Goal: Information Seeking & Learning: Learn about a topic

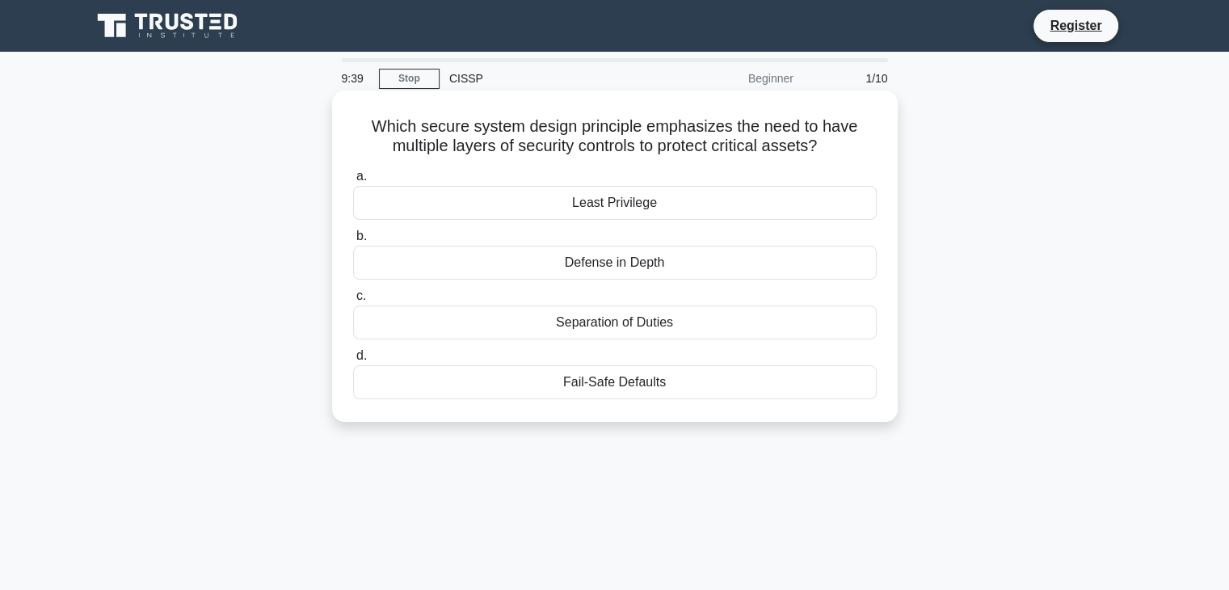
click at [613, 263] on div "Defense in Depth" at bounding box center [615, 263] width 524 height 34
click at [353, 242] on input "b. Defense in Depth" at bounding box center [353, 236] width 0 height 11
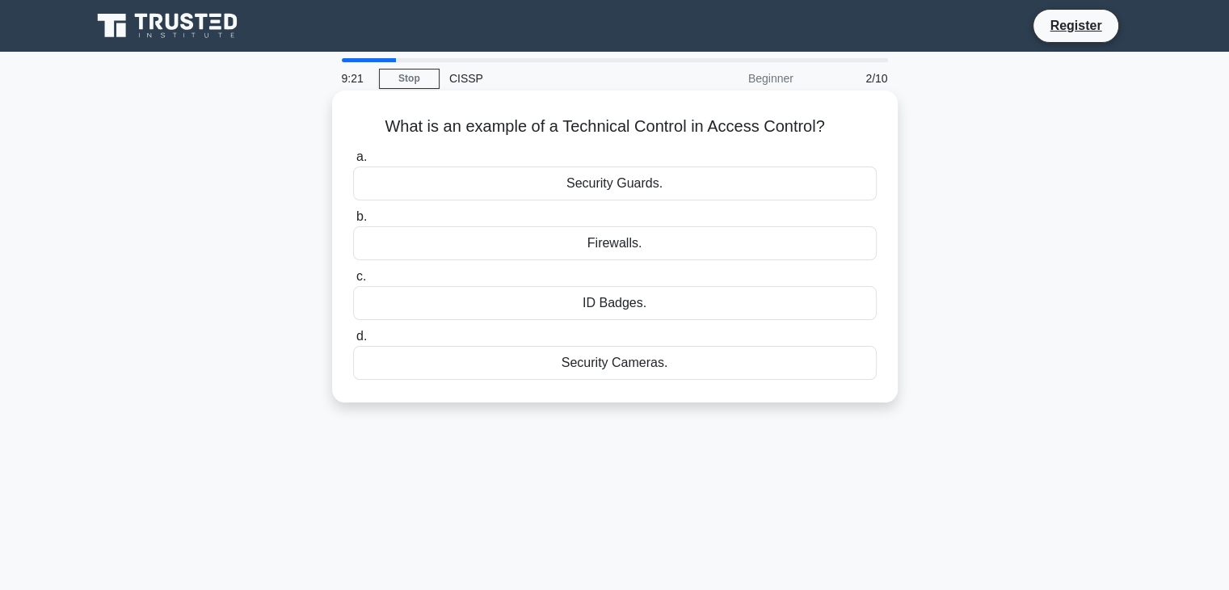
click at [613, 192] on div "Security Guards." at bounding box center [615, 183] width 524 height 34
click at [353, 162] on input "a. Security Guards." at bounding box center [353, 157] width 0 height 11
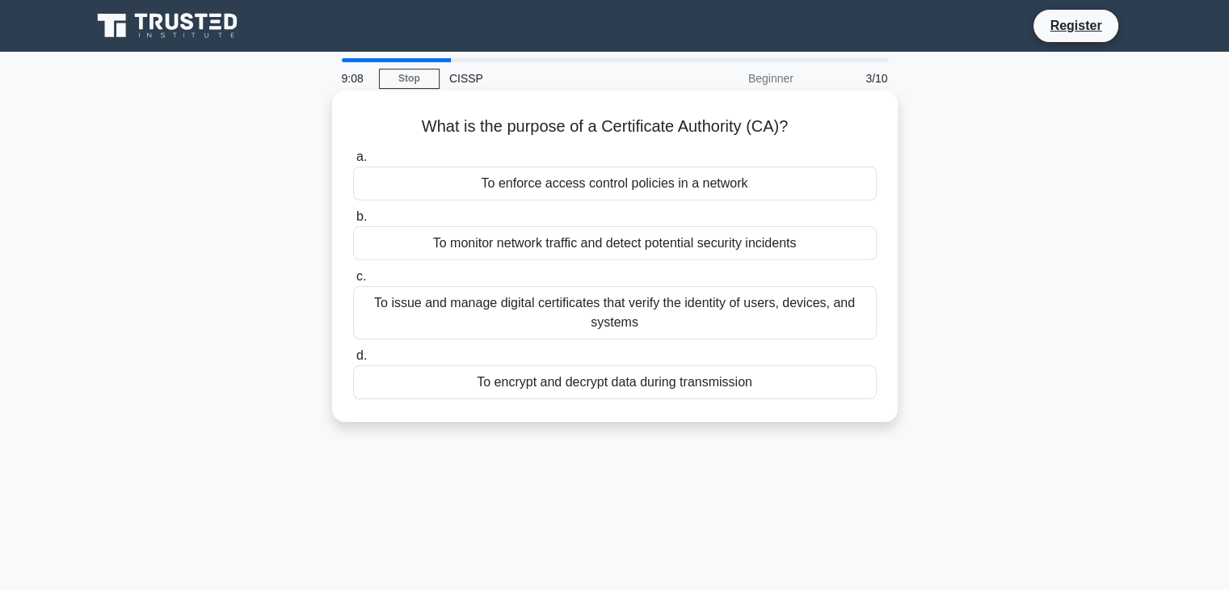
click at [561, 312] on div "To issue and manage digital certificates that verify the identity of users, dev…" at bounding box center [615, 312] width 524 height 53
click at [353, 282] on input "c. To issue and manage digital certificates that verify the identity of users, …" at bounding box center [353, 277] width 0 height 11
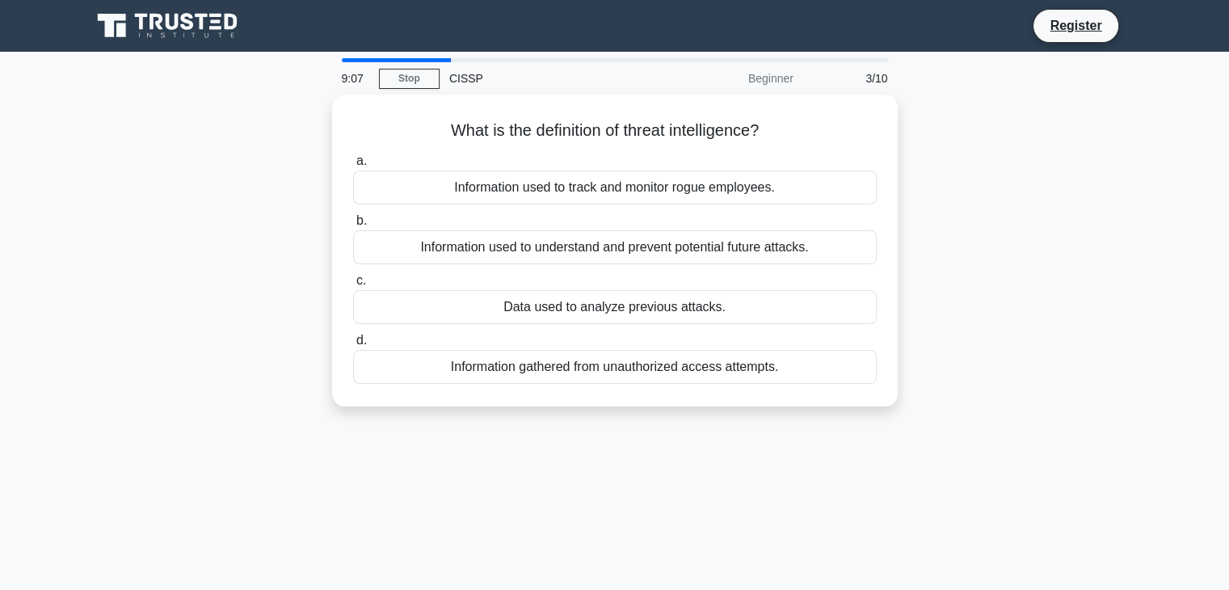
click at [561, 312] on div "Data used to analyze previous attacks." at bounding box center [615, 307] width 524 height 34
click at [353, 286] on input "c. Data used to analyze previous attacks." at bounding box center [353, 281] width 0 height 11
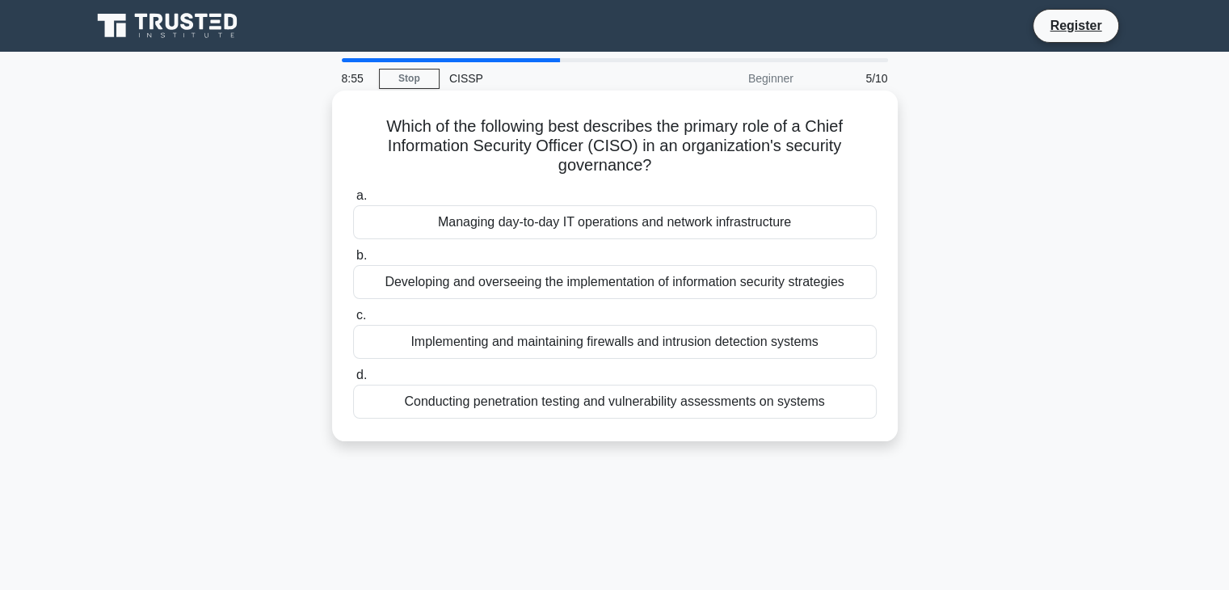
click at [545, 227] on div "Managing day-to-day IT operations and network infrastructure" at bounding box center [615, 222] width 524 height 34
click at [353, 201] on input "a. Managing day-to-day IT operations and network infrastructure" at bounding box center [353, 196] width 0 height 11
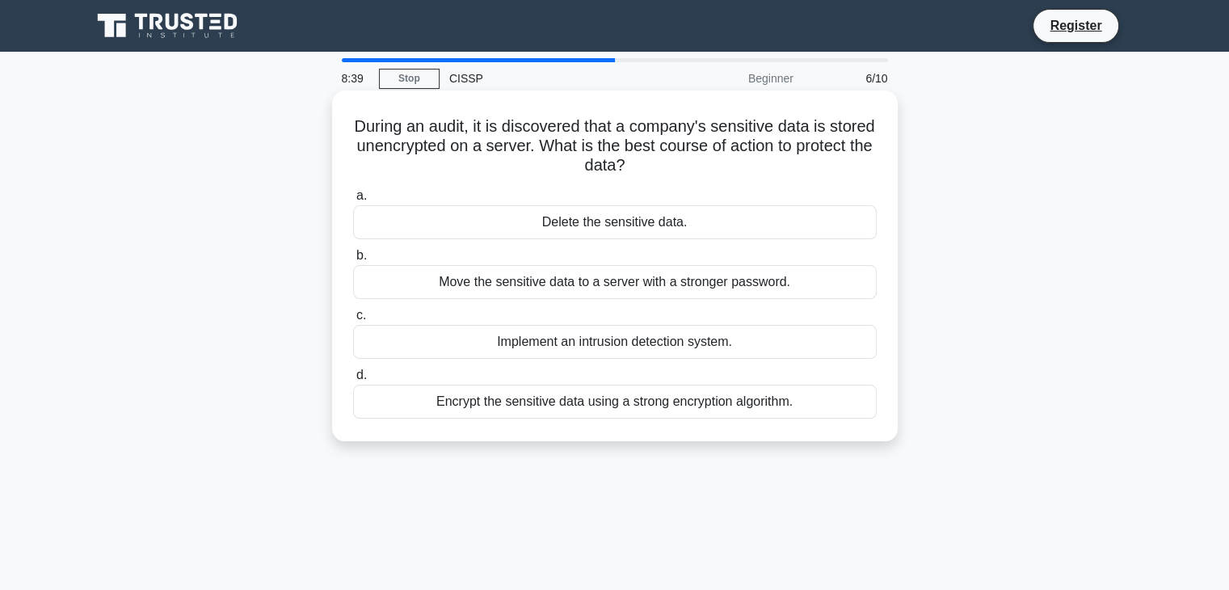
click at [621, 287] on div "Move the sensitive data to a server with a stronger password." at bounding box center [615, 282] width 524 height 34
click at [353, 261] on input "b. Move the sensitive data to a server with a stronger password." at bounding box center [353, 256] width 0 height 11
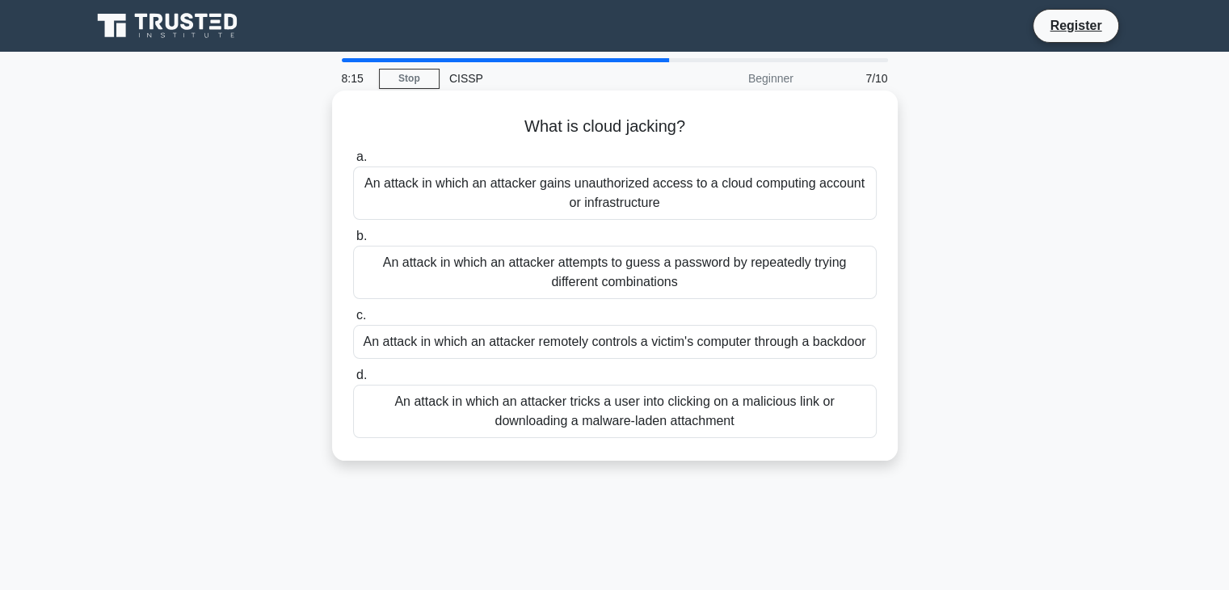
click at [613, 421] on div "An attack in which an attacker tricks a user into clicking on a malicious link …" at bounding box center [615, 411] width 524 height 53
click at [353, 381] on input "d. An attack in which an attacker tricks a user into clicking on a malicious li…" at bounding box center [353, 375] width 0 height 11
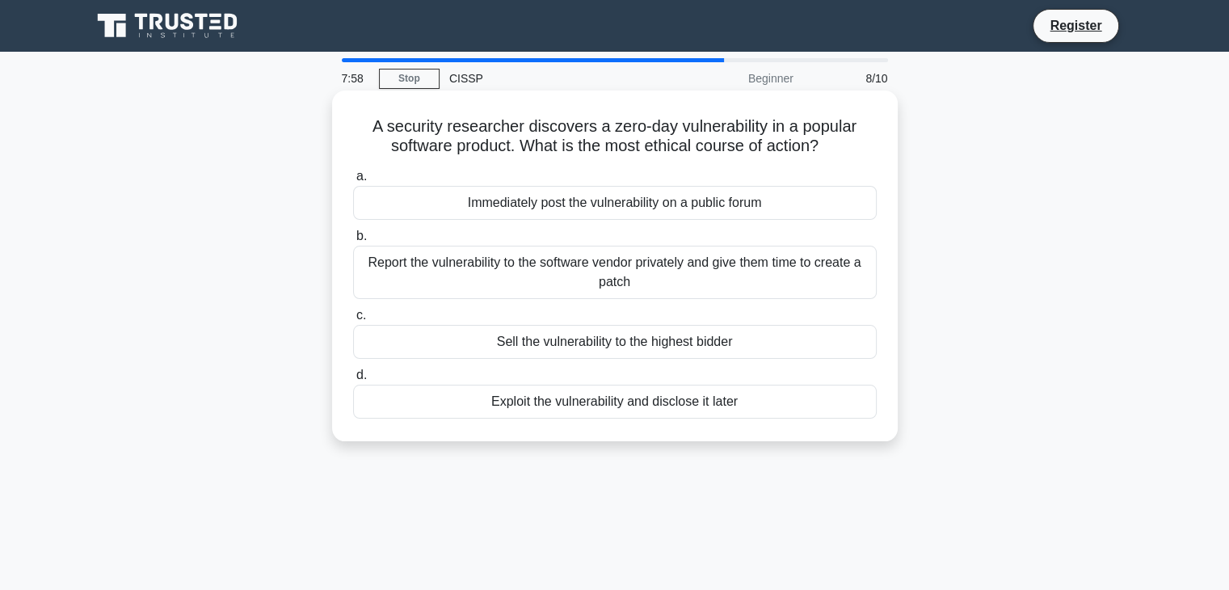
click at [613, 272] on div "Report the vulnerability to the software vendor privately and give them time to…" at bounding box center [615, 272] width 524 height 53
click at [353, 242] on input "b. Report the vulnerability to the software vendor privately and give them time…" at bounding box center [353, 236] width 0 height 11
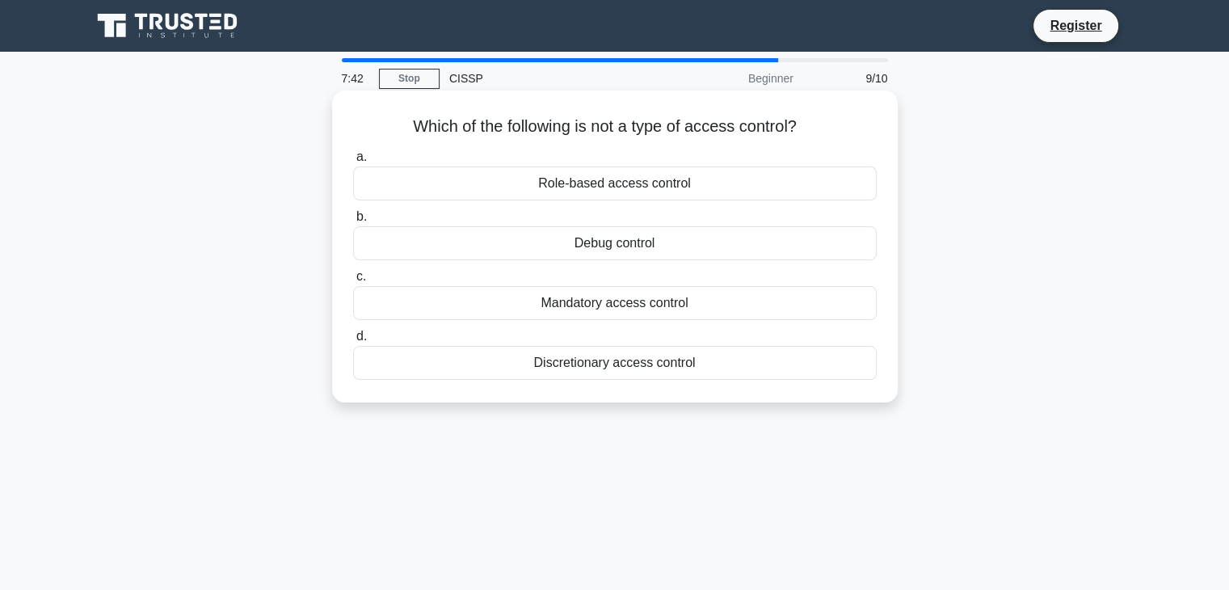
click at [580, 368] on div "Discretionary access control" at bounding box center [615, 363] width 524 height 34
click at [353, 342] on input "d. Discretionary access control" at bounding box center [353, 336] width 0 height 11
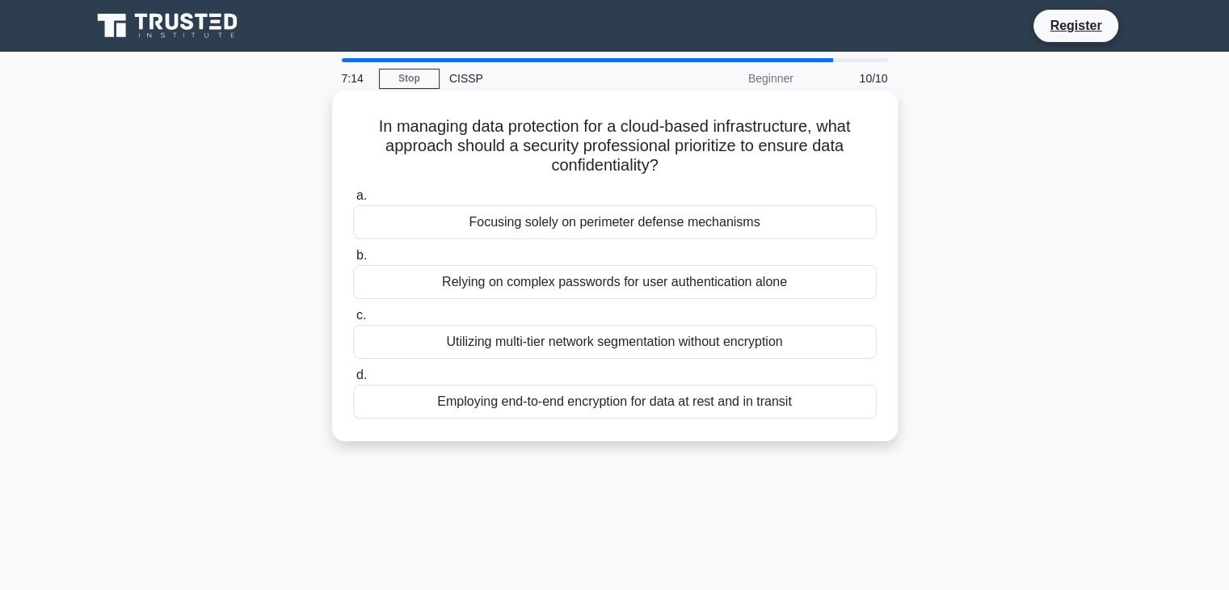
click at [608, 405] on div "Employing end-to-end encryption for data at rest and in transit" at bounding box center [615, 402] width 524 height 34
click at [353, 381] on input "d. Employing end-to-end encryption for data at rest and in transit" at bounding box center [353, 375] width 0 height 11
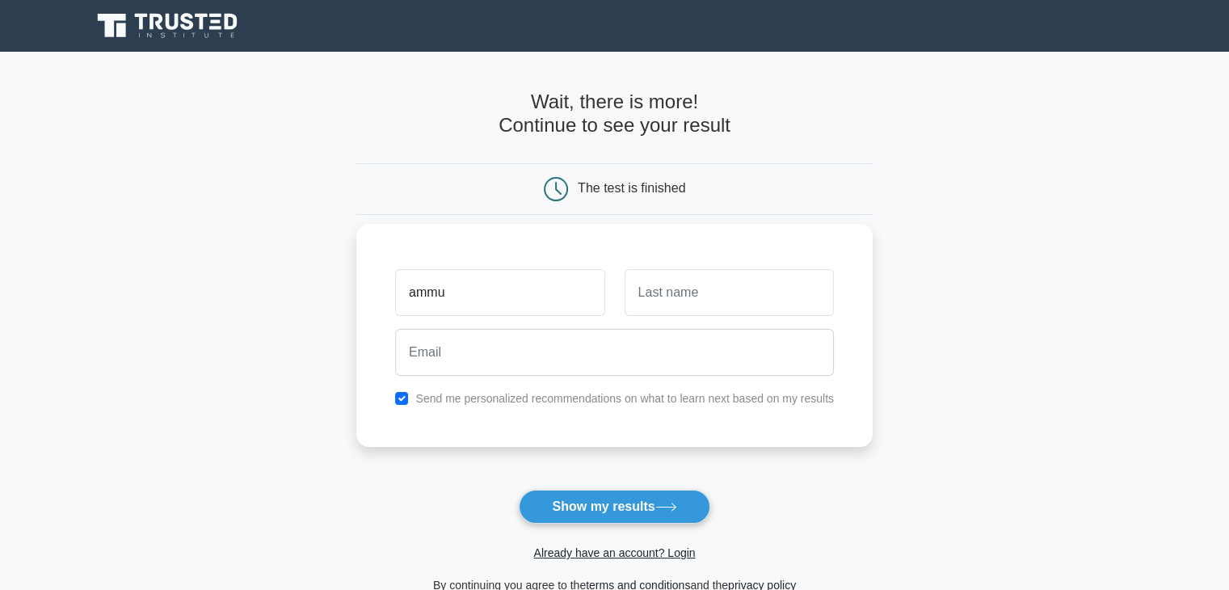
type input "ammu"
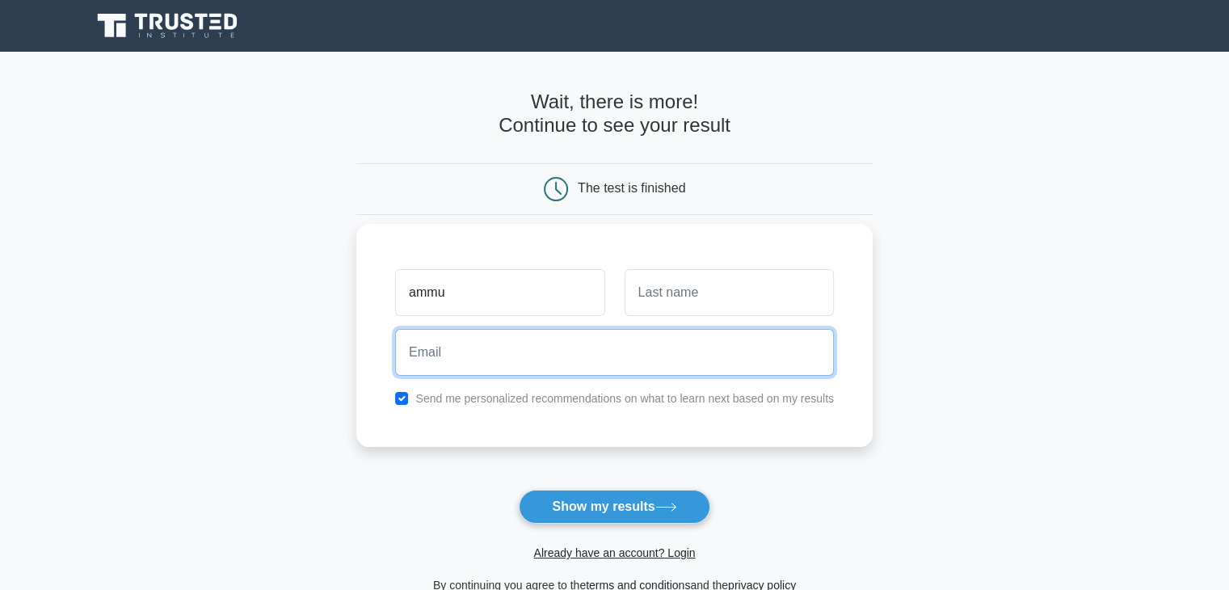
click at [503, 369] on input "email" at bounding box center [614, 352] width 439 height 47
type input "sravaniboreddy5@gmail.com"
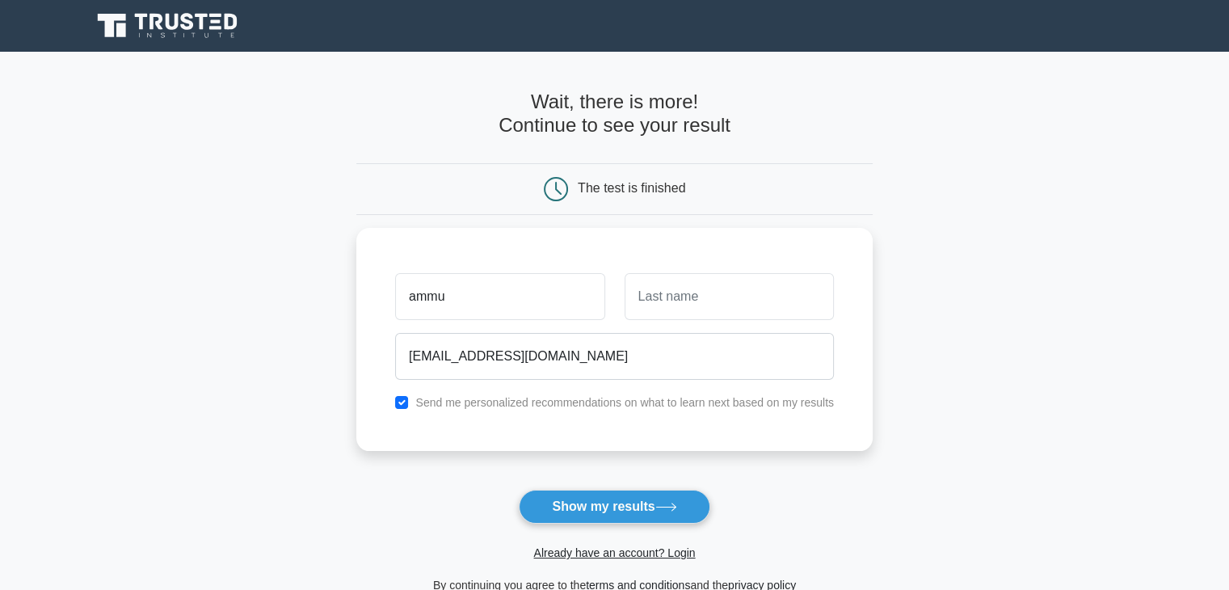
click at [467, 457] on form "Wait, there is more! Continue to see your result The test is finished ammu" at bounding box center [614, 343] width 516 height 504
click at [569, 497] on button "Show my results" at bounding box center [614, 507] width 191 height 34
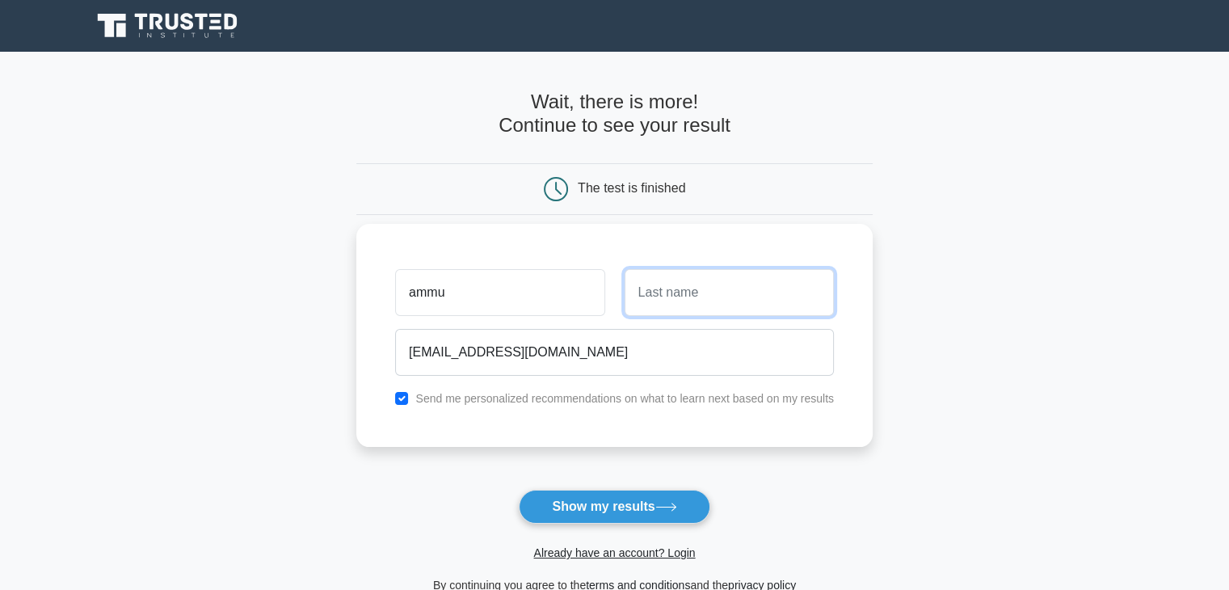
click at [658, 287] on input "text" at bounding box center [729, 292] width 209 height 47
type input "a"
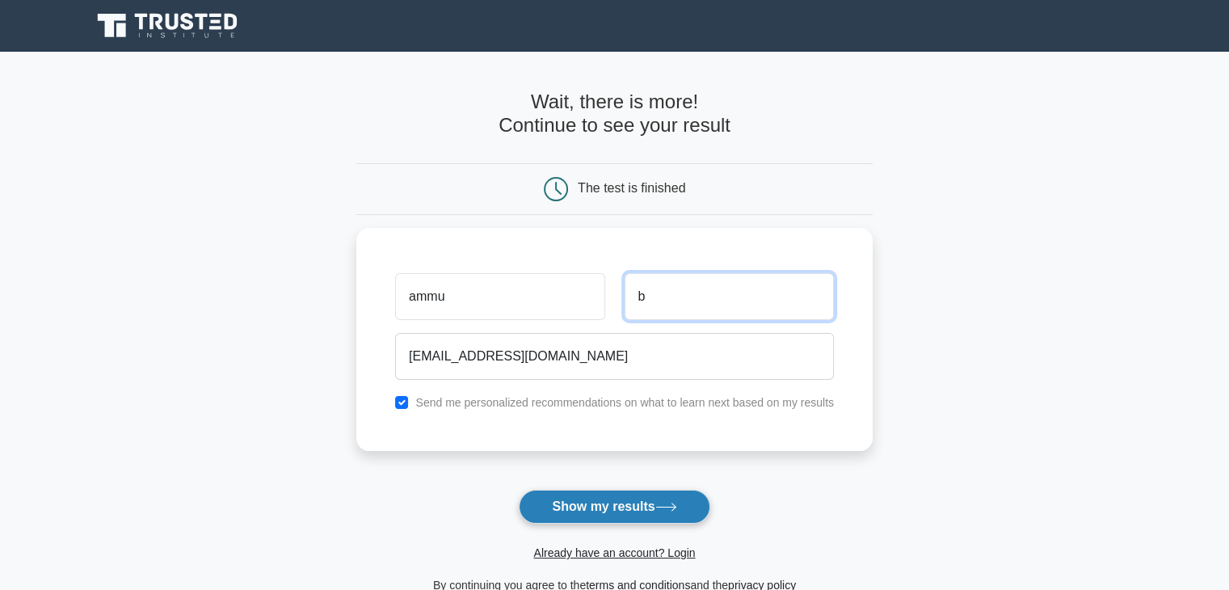
type input "b"
click at [594, 507] on button "Show my results" at bounding box center [614, 507] width 191 height 34
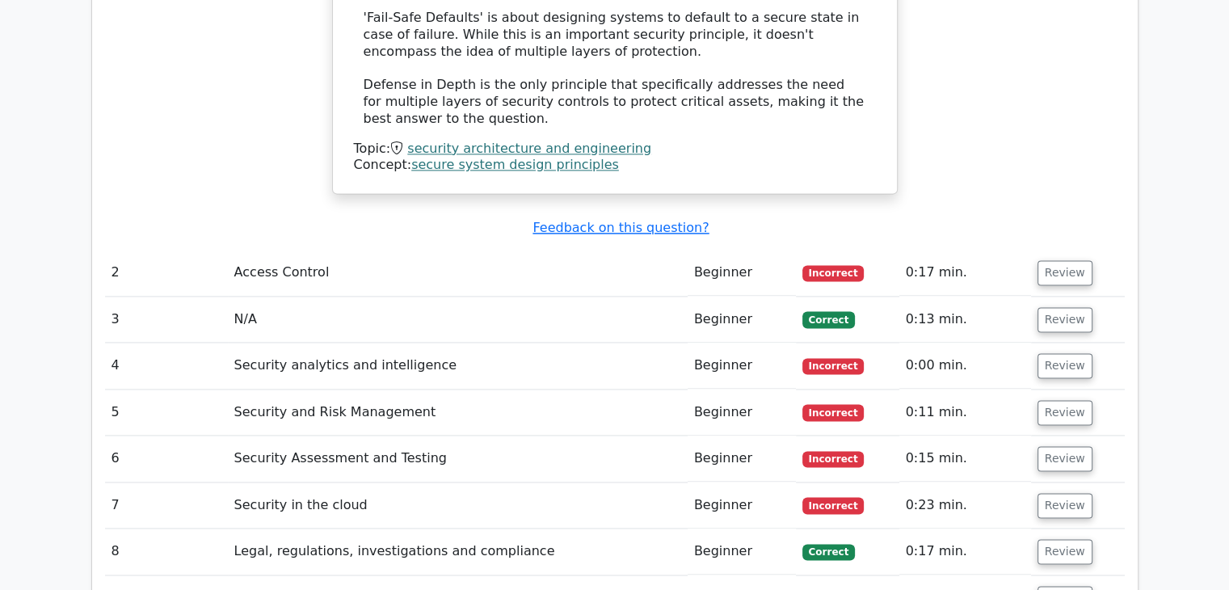
scroll to position [2934, 0]
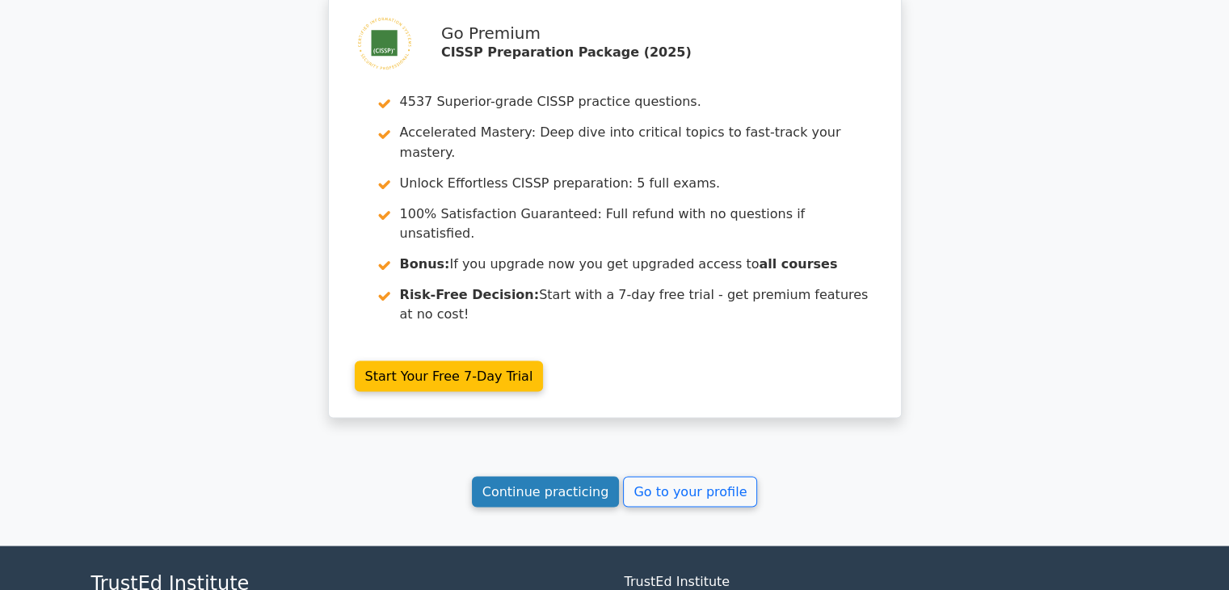
click at [583, 476] on link "Continue practicing" at bounding box center [546, 491] width 148 height 31
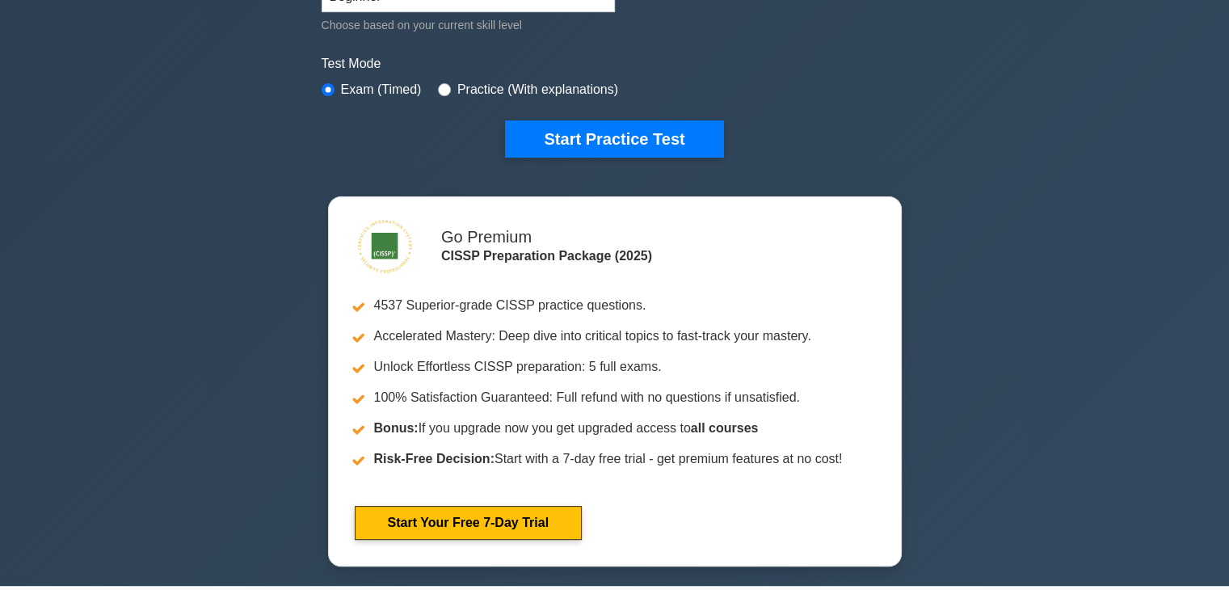
scroll to position [453, 0]
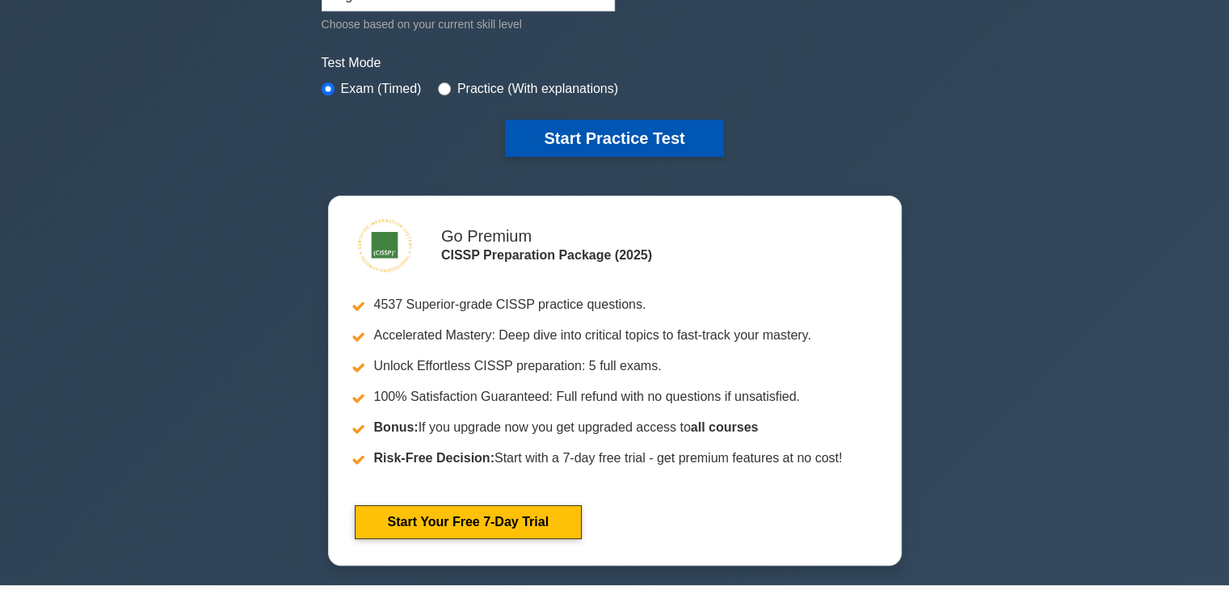
click at [587, 137] on button "Start Practice Test" at bounding box center [614, 138] width 218 height 37
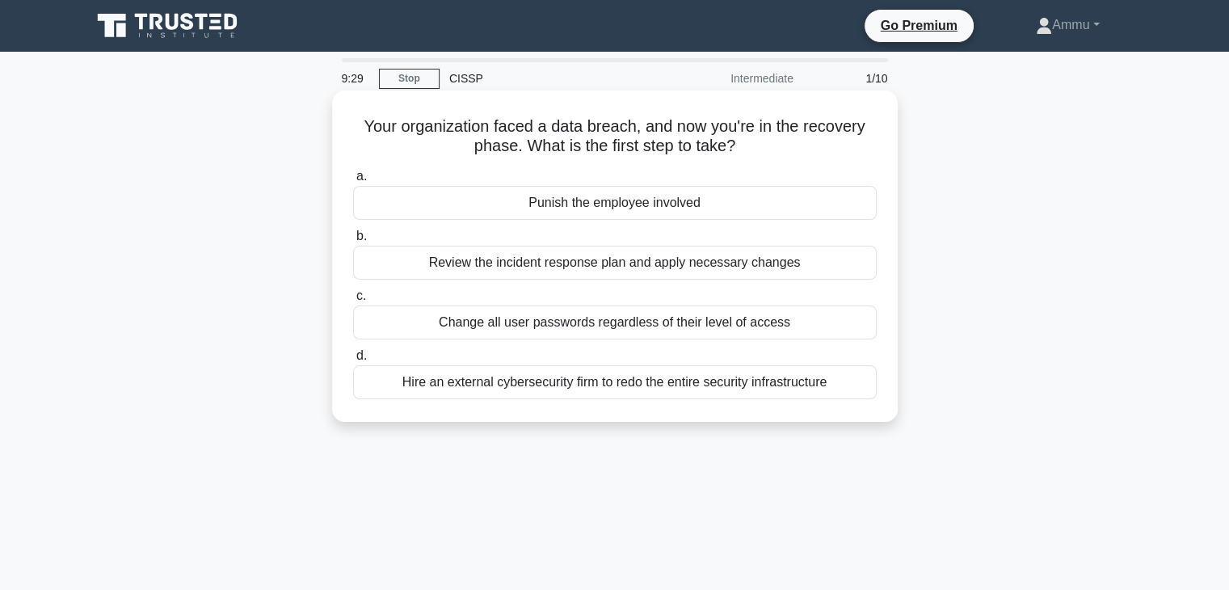
click at [594, 263] on div "Review the incident response plan and apply necessary changes" at bounding box center [615, 263] width 524 height 34
click at [353, 242] on input "b. Review the incident response plan and apply necessary changes" at bounding box center [353, 236] width 0 height 11
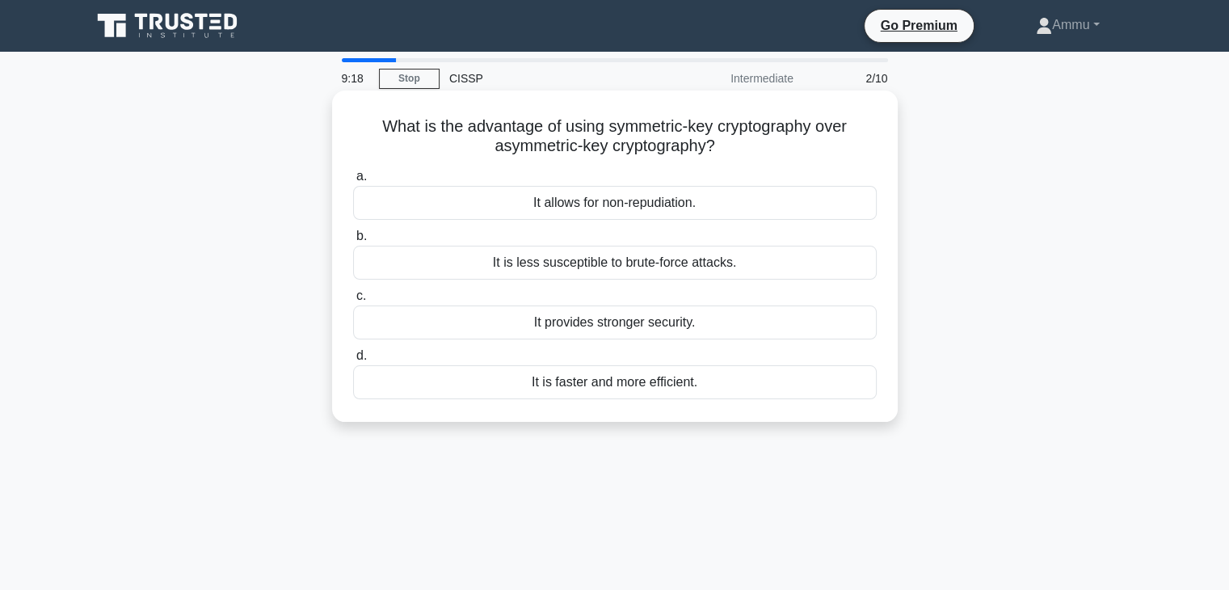
drag, startPoint x: 375, startPoint y: 125, endPoint x: 720, endPoint y: 148, distance: 345.8
click at [720, 148] on h5 "What is the advantage of using symmetric-key cryptography over asymmetric-key c…" at bounding box center [615, 136] width 527 height 40
click at [720, 148] on icon ".spinner_0XTQ{transform-origin:center;animation:spinner_y6GP .75s linear infini…" at bounding box center [724, 146] width 19 height 19
click at [643, 325] on div "It provides stronger security." at bounding box center [615, 322] width 524 height 34
click at [353, 301] on input "c. It provides stronger security." at bounding box center [353, 296] width 0 height 11
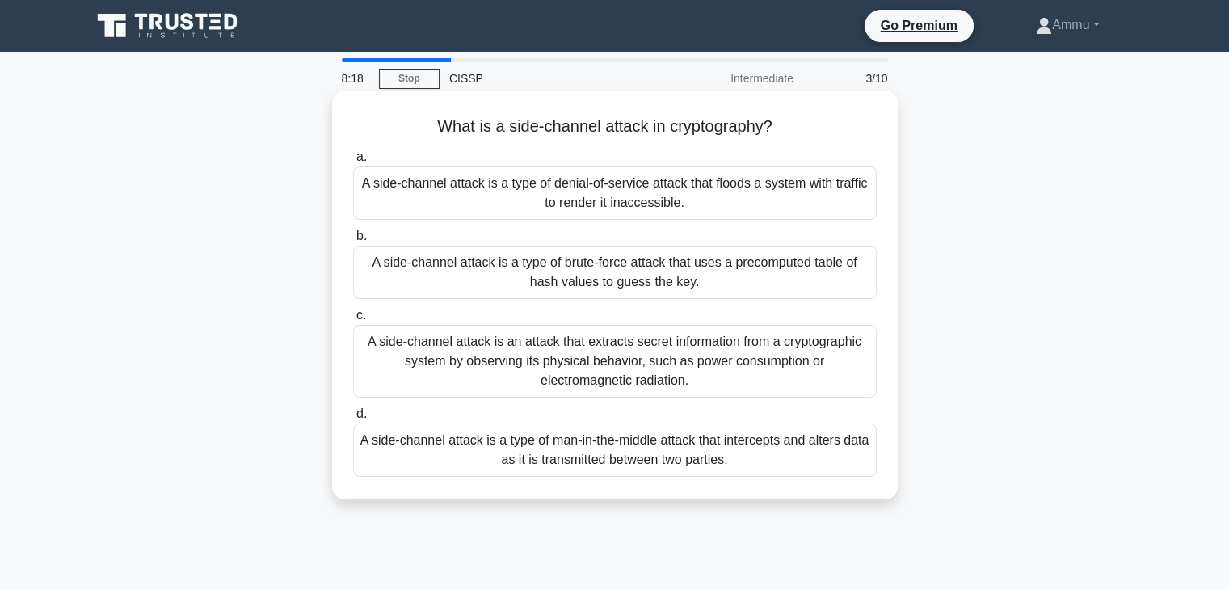
click at [631, 337] on div "A side-channel attack is an attack that extracts secret information from a cryp…" at bounding box center [615, 361] width 524 height 73
click at [353, 321] on input "c. A side-channel attack is an attack that extracts secret information from a c…" at bounding box center [353, 315] width 0 height 11
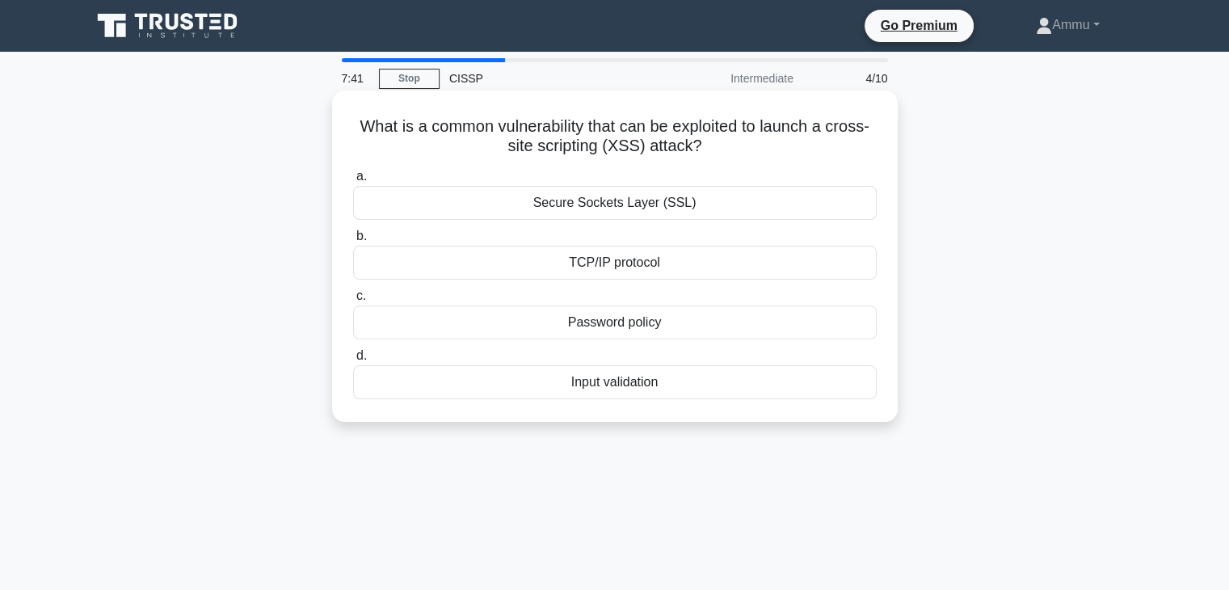
click at [627, 206] on div "Secure Sockets Layer (SSL)" at bounding box center [615, 203] width 524 height 34
click at [353, 182] on input "a. Secure Sockets Layer (SSL)" at bounding box center [353, 176] width 0 height 11
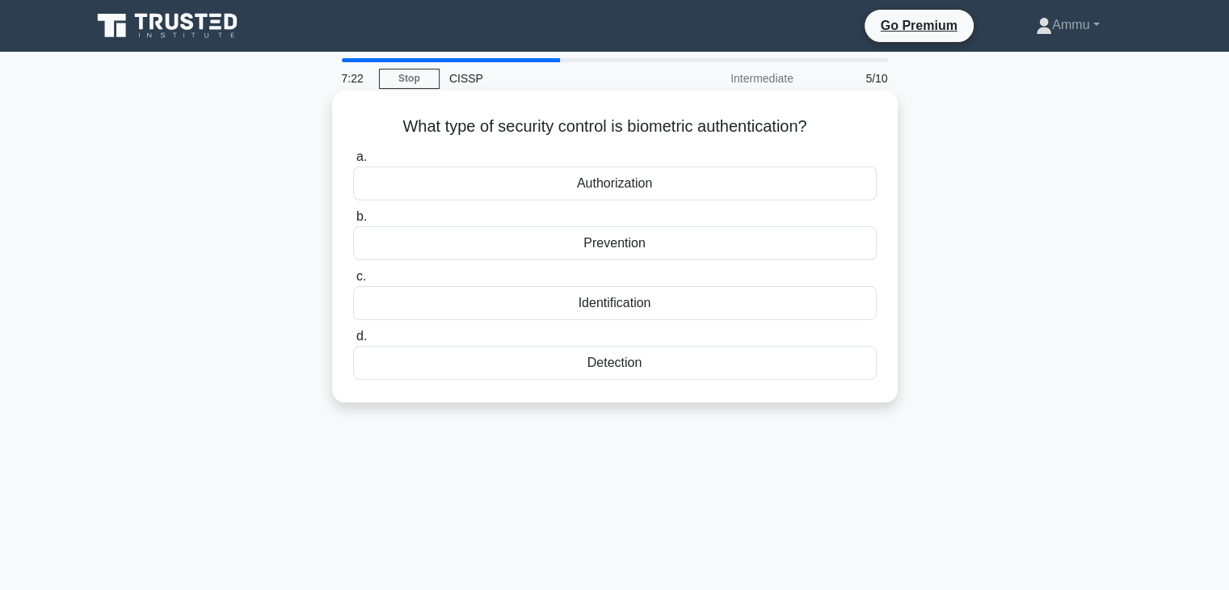
click at [587, 305] on div "Identification" at bounding box center [615, 303] width 524 height 34
click at [353, 282] on input "c. Identification" at bounding box center [353, 277] width 0 height 11
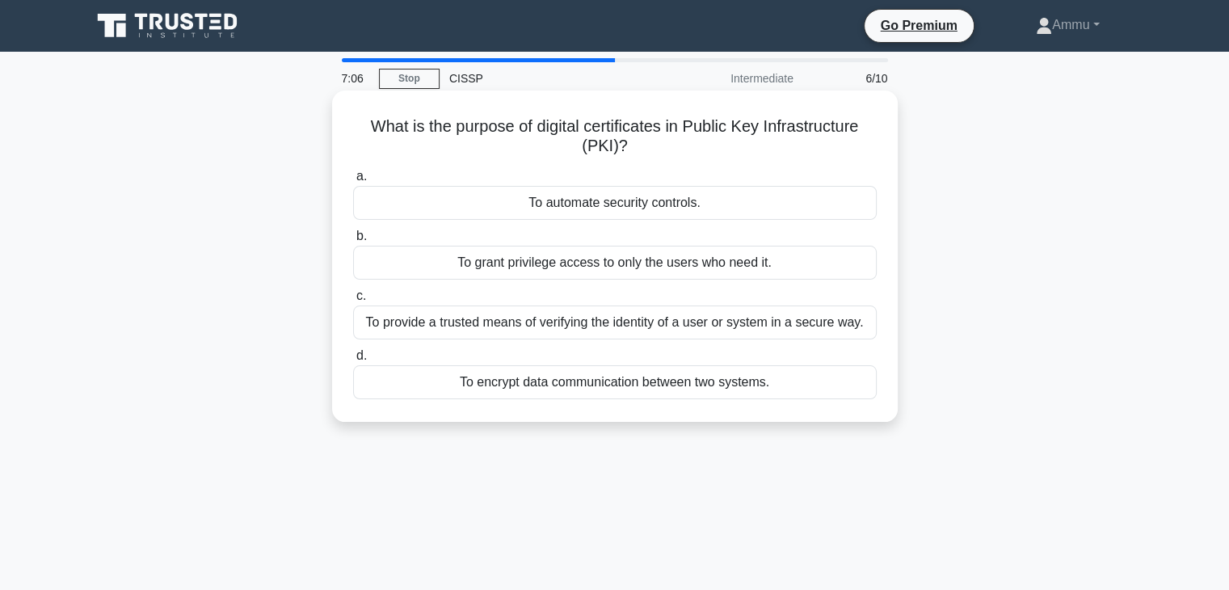
click at [656, 320] on div "To provide a trusted means of verifying the identity of a user or system in a s…" at bounding box center [615, 322] width 524 height 34
click at [353, 301] on input "c. To provide a trusted means of verifying the identity of a user or system in …" at bounding box center [353, 296] width 0 height 11
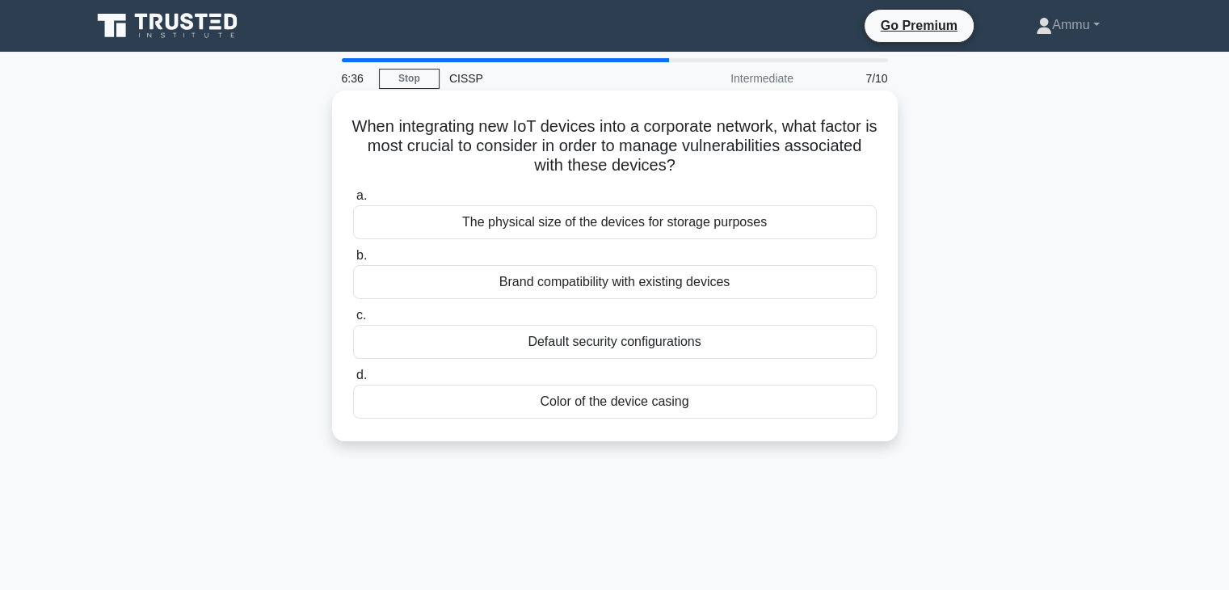
click at [582, 242] on div "a. The physical size of the devices for storage purposes b. Brand compatibility…" at bounding box center [614, 302] width 543 height 239
click at [583, 234] on div "The physical size of the devices for storage purposes" at bounding box center [615, 222] width 524 height 34
click at [353, 201] on input "a. The physical size of the devices for storage purposes" at bounding box center [353, 196] width 0 height 11
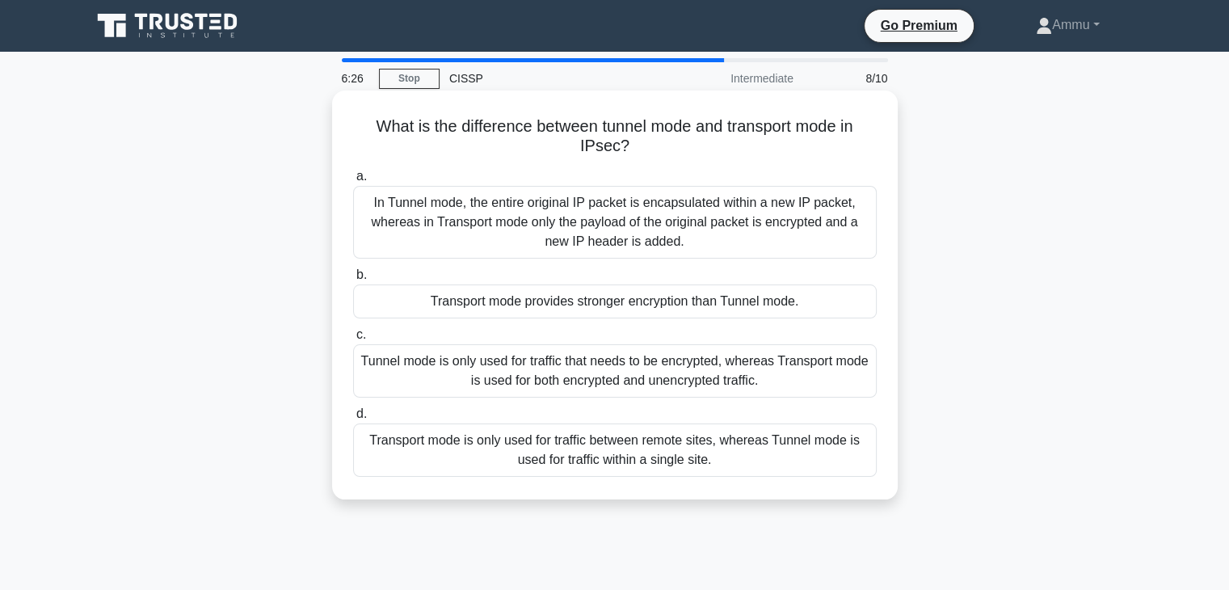
click at [491, 219] on div "In Tunnel mode, the entire original IP packet is encapsulated within a new IP p…" at bounding box center [615, 222] width 524 height 73
click at [353, 182] on input "a. In Tunnel mode, the entire original IP packet is encapsulated within a new I…" at bounding box center [353, 176] width 0 height 11
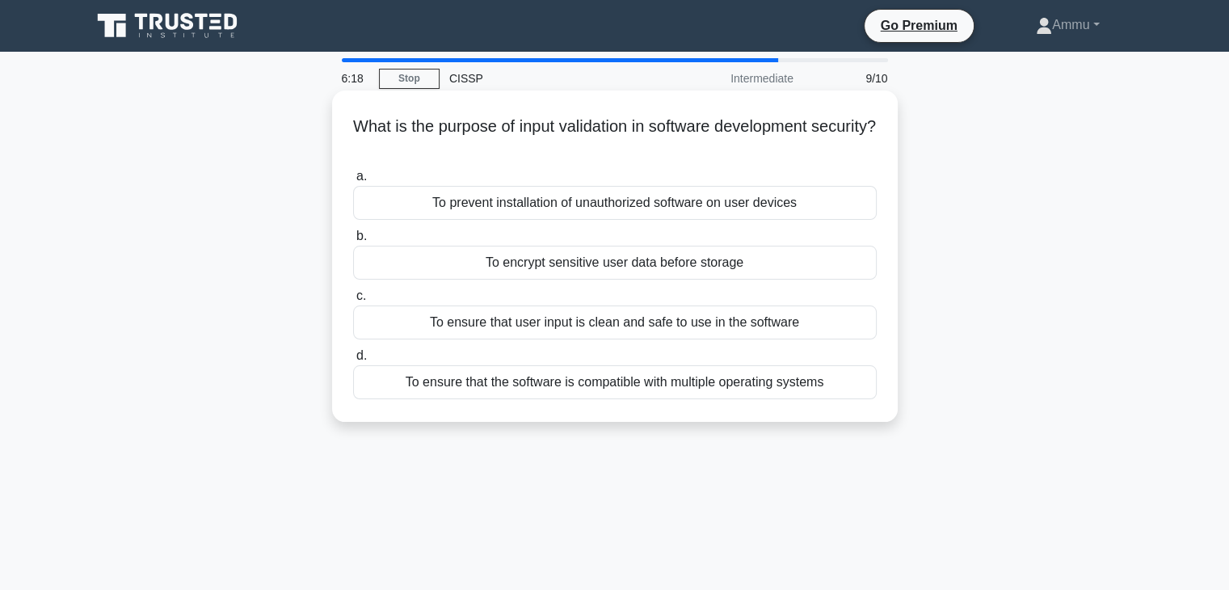
click at [663, 389] on div "To ensure that the software is compatible with multiple operating systems" at bounding box center [615, 382] width 524 height 34
click at [353, 361] on input "d. To ensure that the software is compatible with multiple operating systems" at bounding box center [353, 356] width 0 height 11
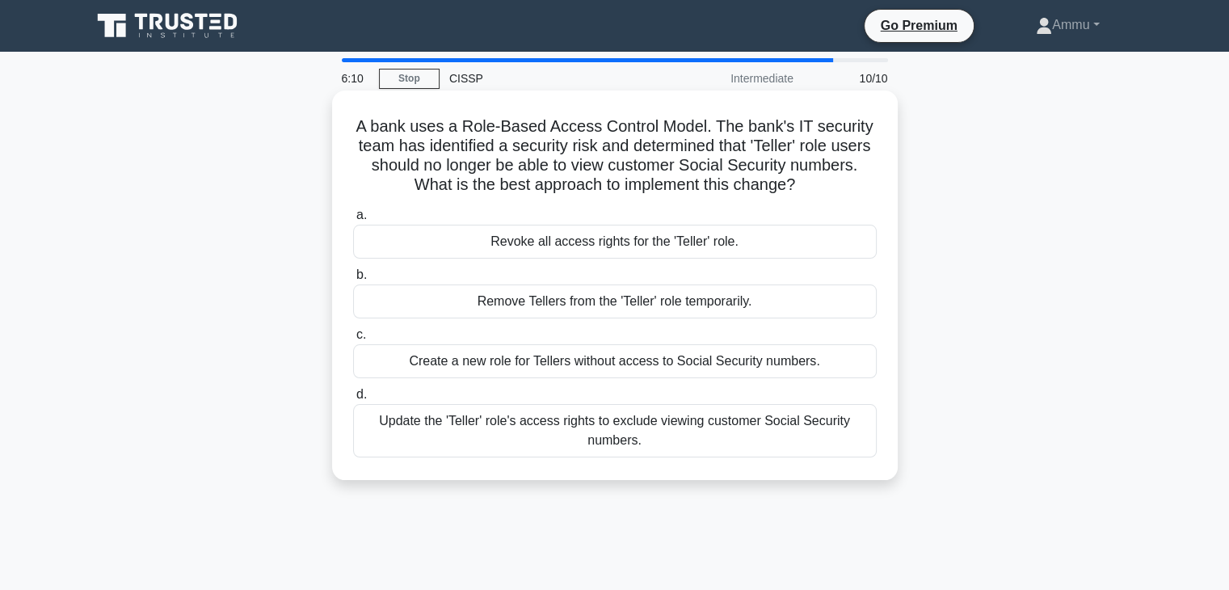
click at [517, 416] on div "Update the 'Teller' role's access rights to exclude viewing customer Social Sec…" at bounding box center [615, 430] width 524 height 53
click at [353, 400] on input "d. Update the 'Teller' role's access rights to exclude viewing customer Social …" at bounding box center [353, 395] width 0 height 11
